Goal: Task Accomplishment & Management: Complete application form

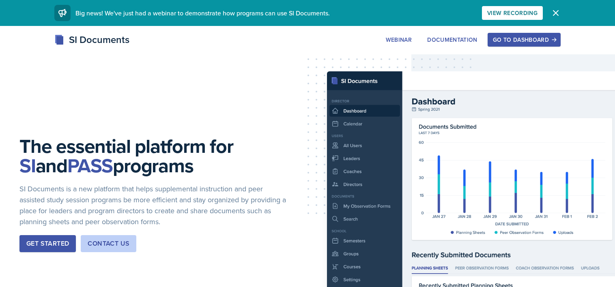
click at [508, 40] on div "Go to Dashboard" at bounding box center [524, 39] width 62 height 6
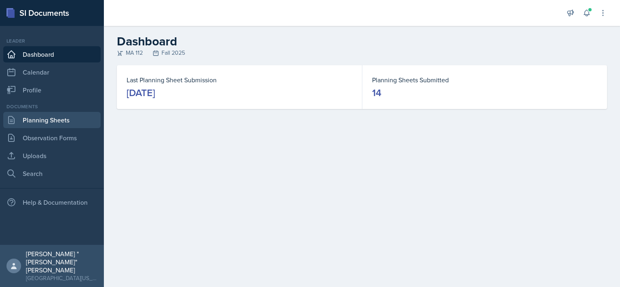
click at [19, 121] on link "Planning Sheets" at bounding box center [51, 120] width 97 height 16
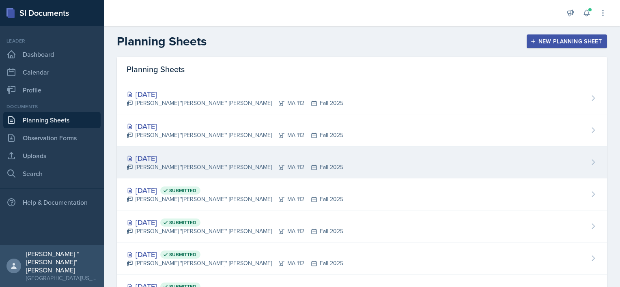
click at [211, 153] on div "[DATE]" at bounding box center [235, 158] width 217 height 11
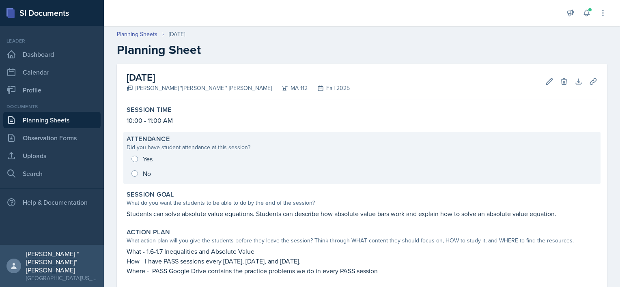
click at [208, 157] on div "Yes No" at bounding box center [362, 166] width 470 height 29
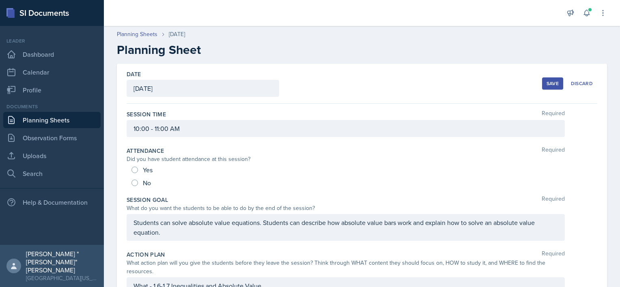
click at [141, 185] on div "No" at bounding box center [141, 182] width 21 height 13
click at [133, 183] on input "No" at bounding box center [134, 183] width 6 height 6
radio input "true"
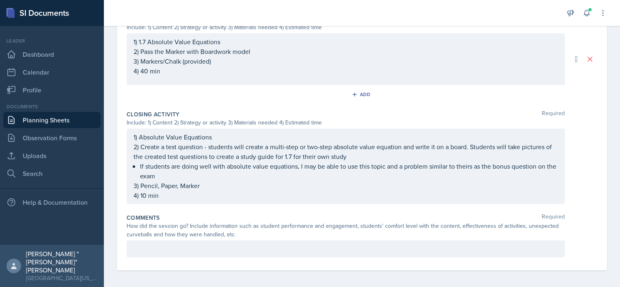
scroll to position [390, 0]
click at [232, 252] on div at bounding box center [346, 247] width 438 height 17
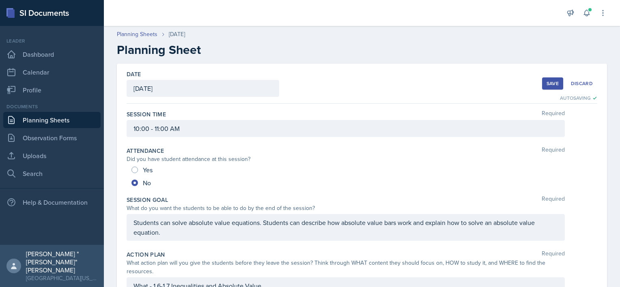
scroll to position [404, 0]
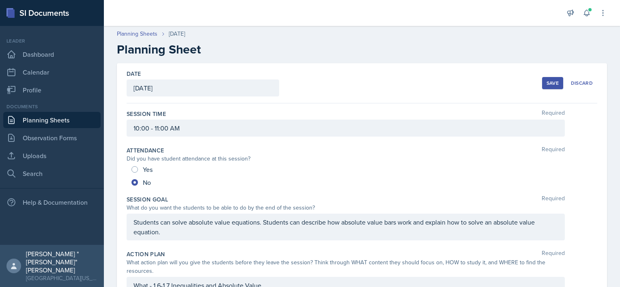
scroll to position [0, 0]
click at [546, 82] on div "Save" at bounding box center [552, 83] width 12 height 6
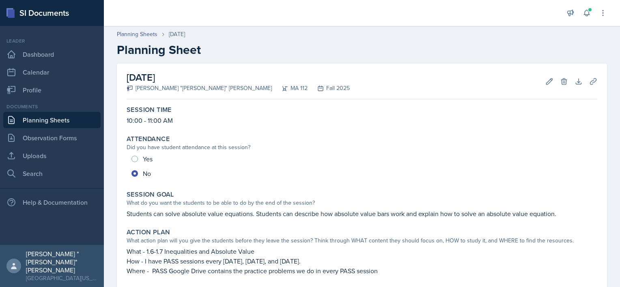
click at [60, 119] on link "Planning Sheets" at bounding box center [51, 120] width 97 height 16
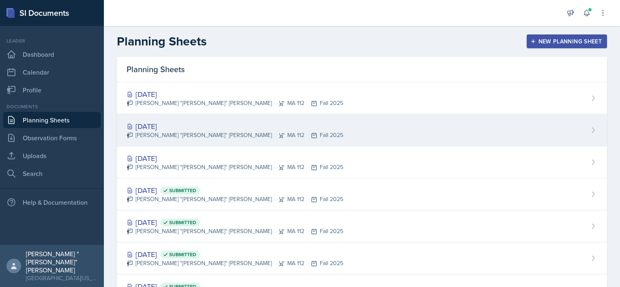
click at [163, 127] on div "[DATE]" at bounding box center [235, 126] width 217 height 11
